Goal: Information Seeking & Learning: Learn about a topic

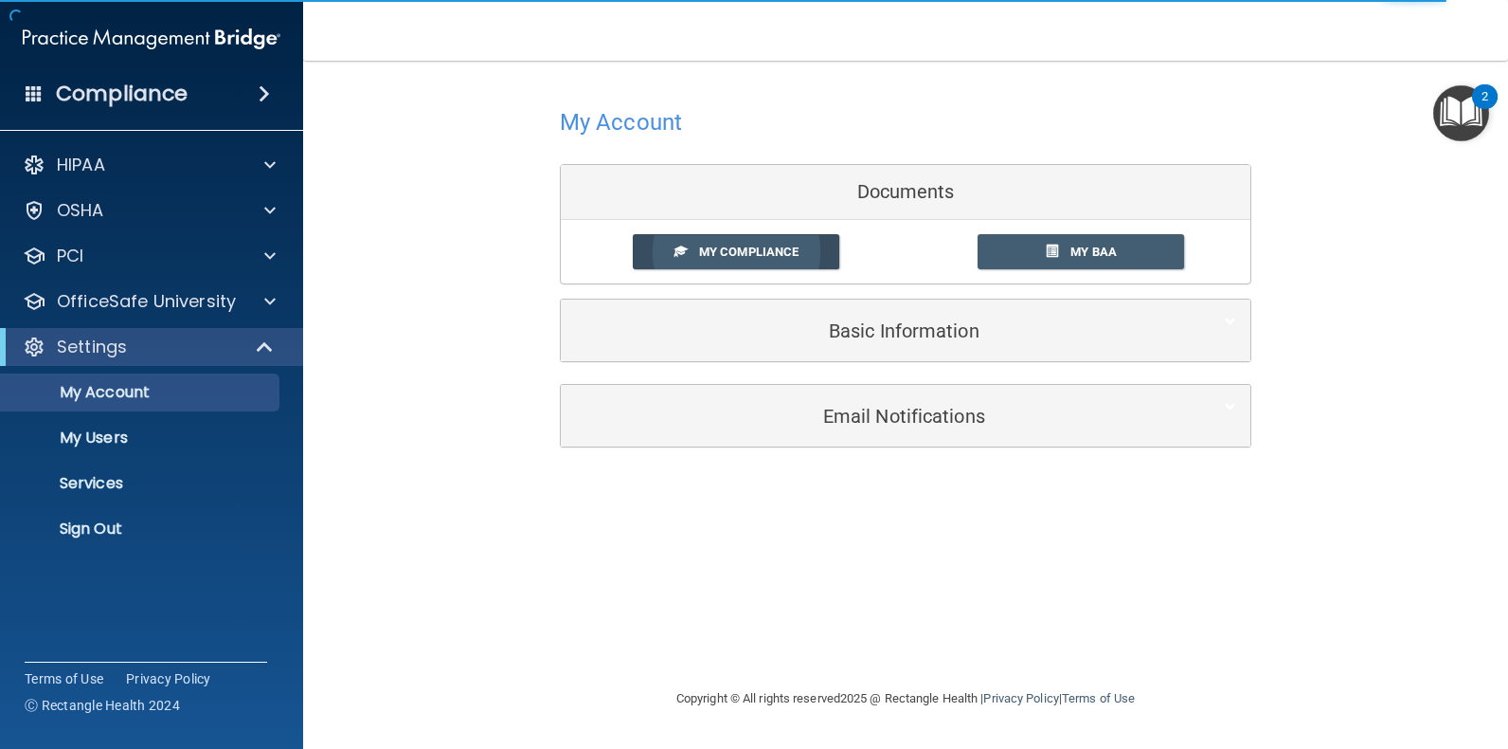
click at [733, 260] on link "My Compliance" at bounding box center [737, 251] width 208 height 35
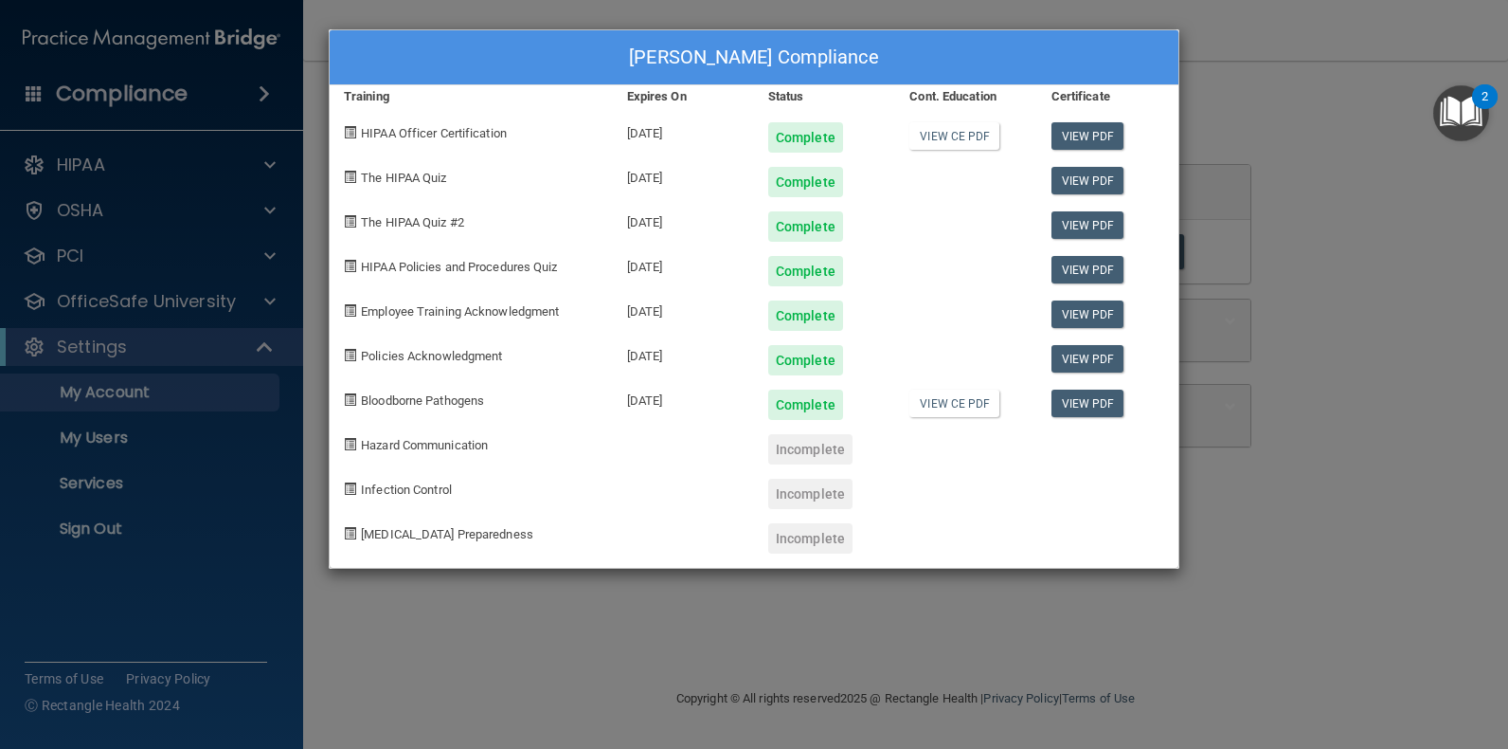
click at [421, 640] on div "Monika Hernandez's Compliance Training Expires On Status Cont. Education Certif…" at bounding box center [754, 374] width 1508 height 749
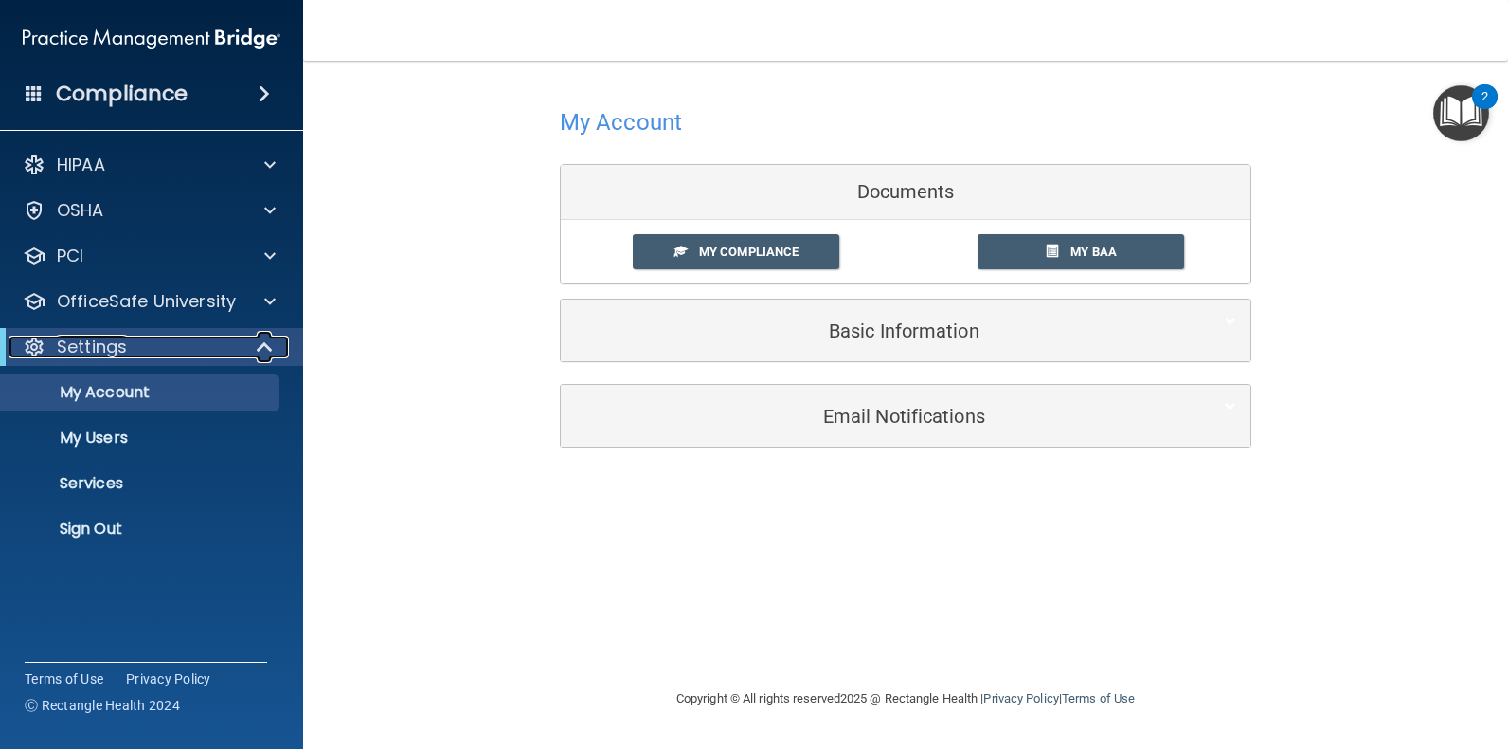
click at [122, 354] on p "Settings" at bounding box center [92, 346] width 70 height 23
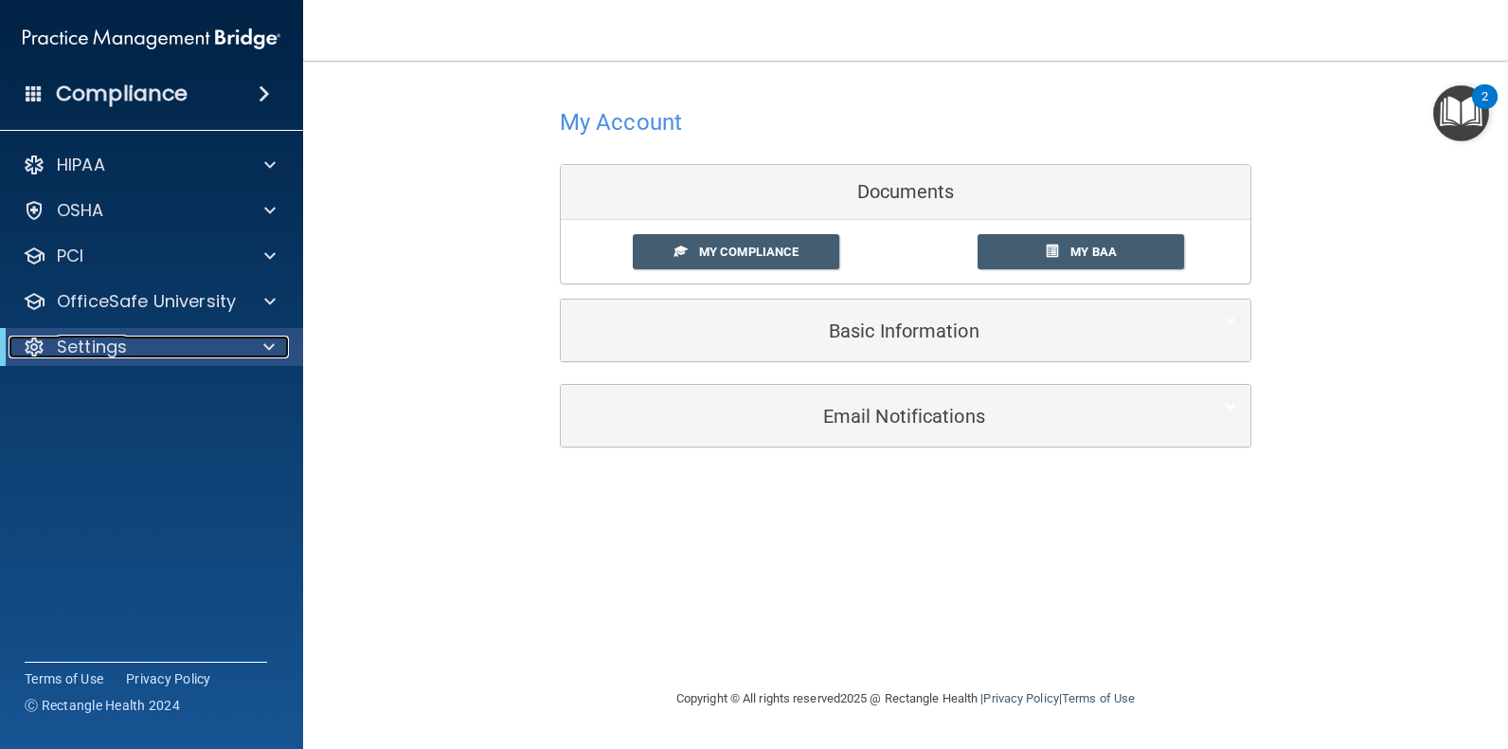
click at [122, 345] on p "Settings" at bounding box center [92, 346] width 70 height 23
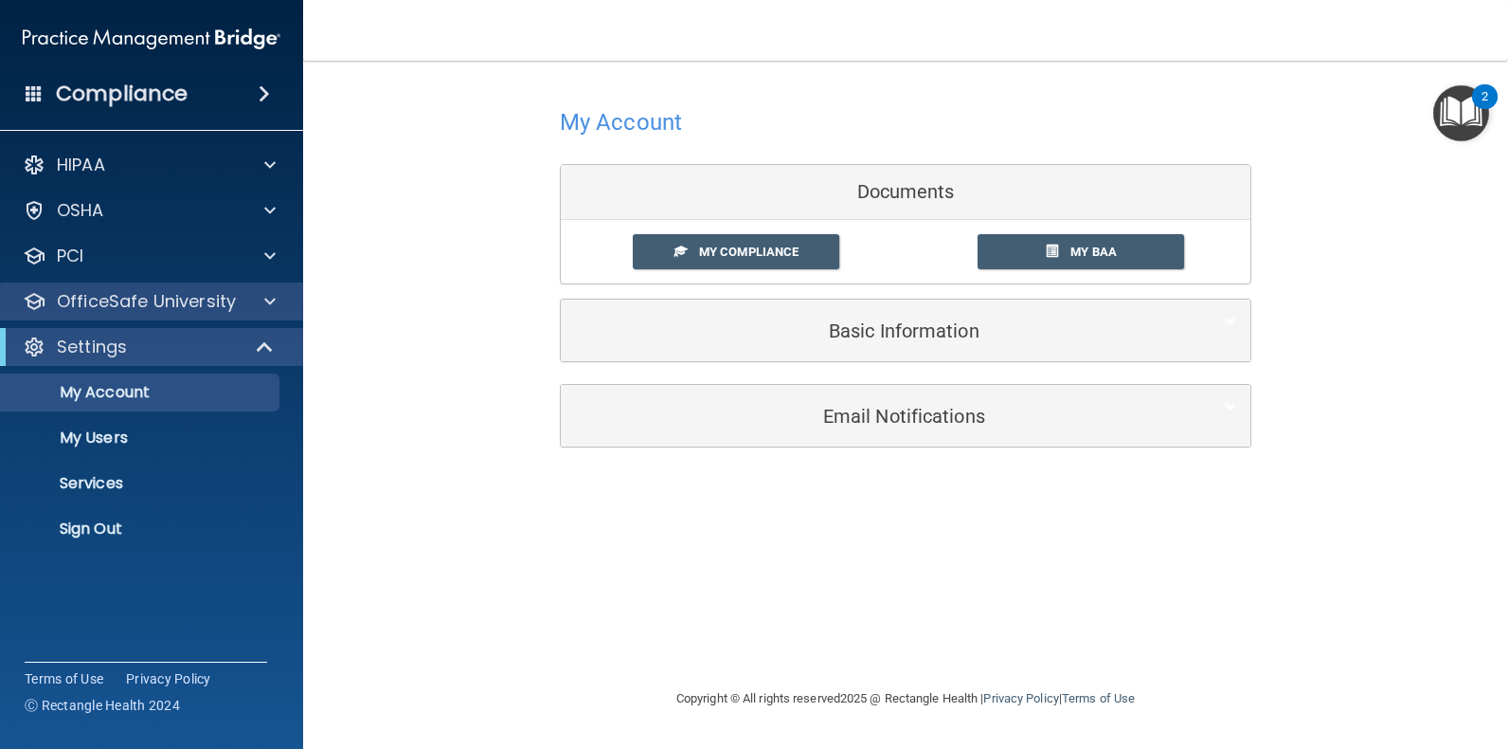
click at [141, 313] on div "OfficeSafe University" at bounding box center [152, 301] width 304 height 38
click at [252, 292] on div at bounding box center [267, 301] width 47 height 23
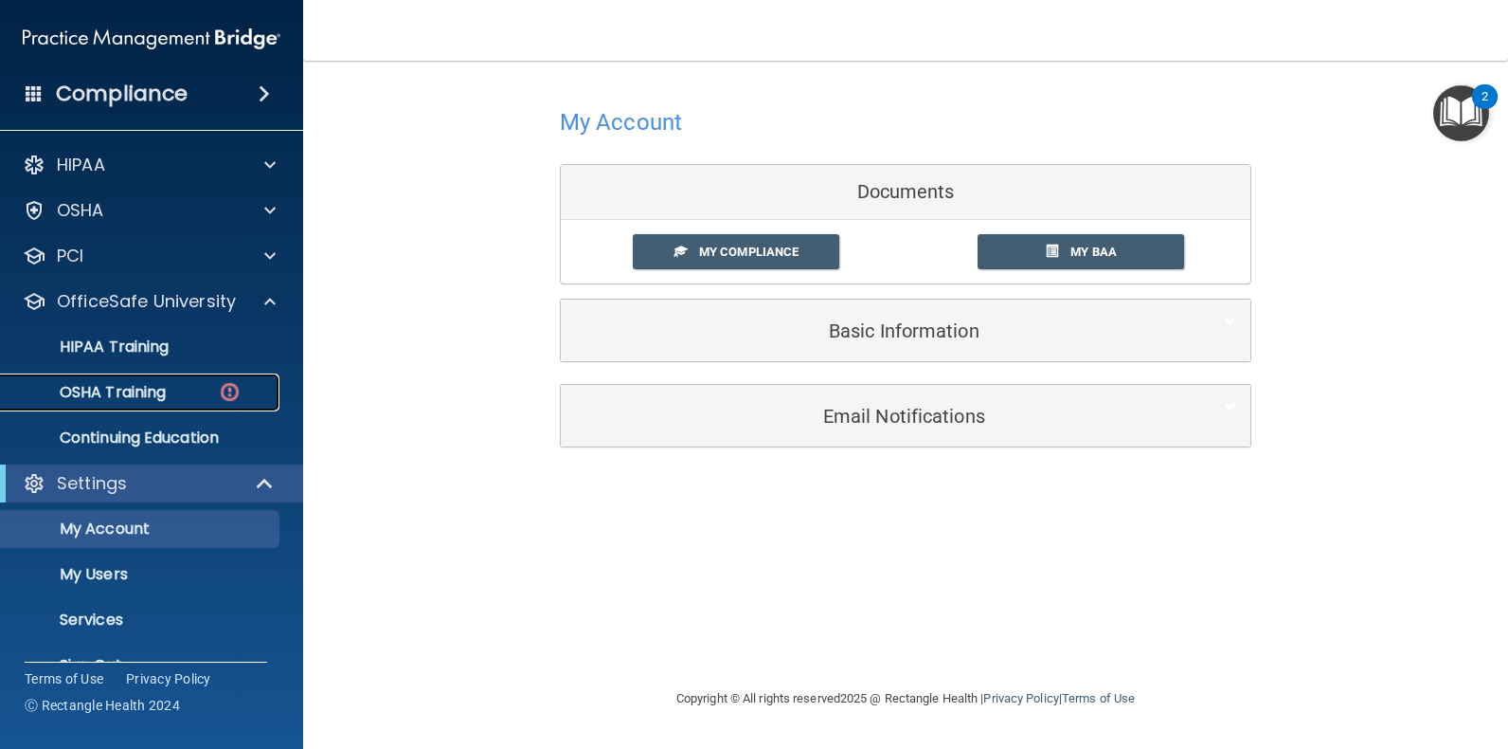
click at [119, 399] on p "OSHA Training" at bounding box center [89, 392] width 154 height 19
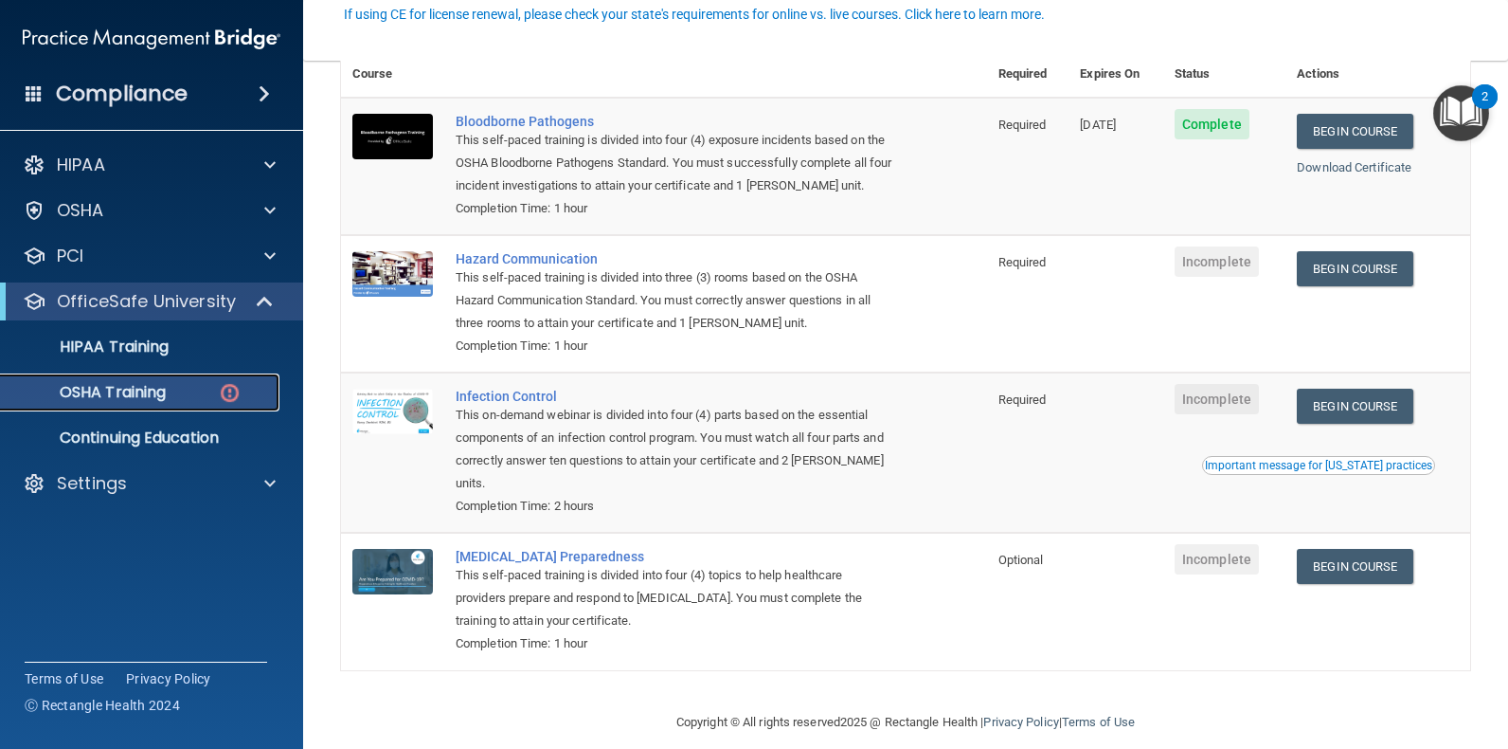
scroll to position [190, 0]
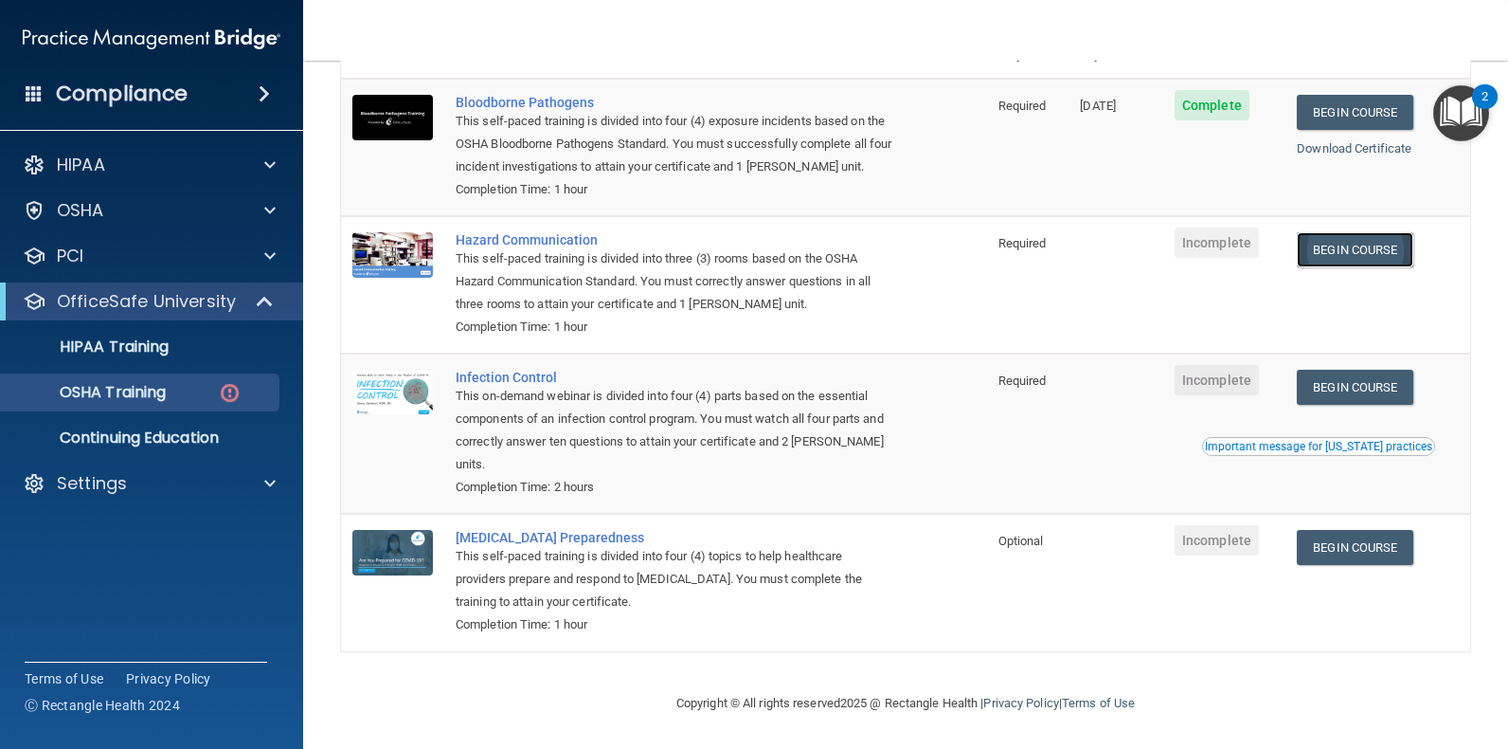
click at [1384, 248] on link "Begin Course" at bounding box center [1355, 249] width 116 height 35
